Goal: Check status: Check status

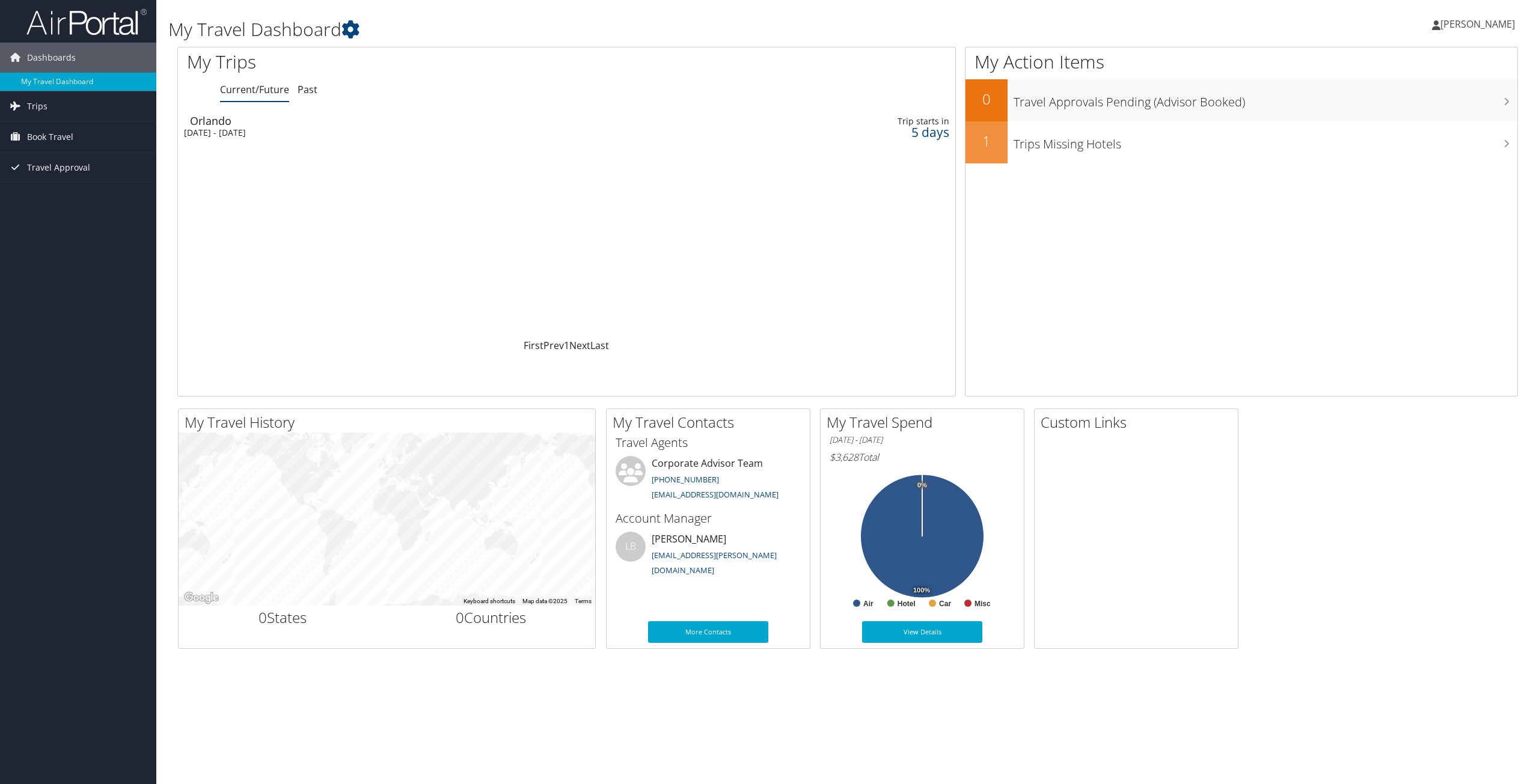
click at [245, 128] on div "Sun 12 Oct 2025 - Wed 15 Oct 2025" at bounding box center [423, 132] width 478 height 11
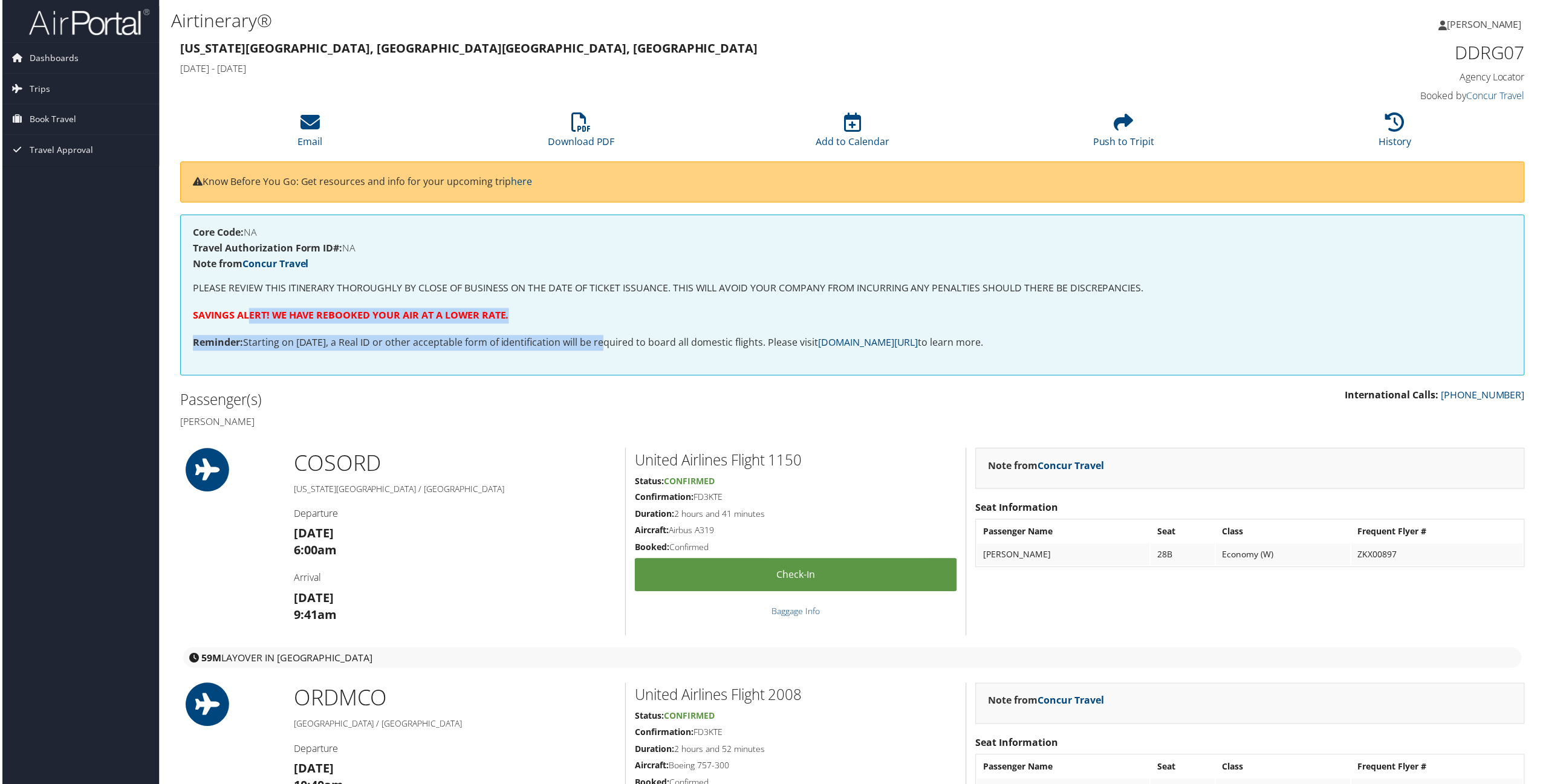
drag, startPoint x: 525, startPoint y: 322, endPoint x: 600, endPoint y: 327, distance: 75.2
click at [600, 327] on div "Core Code: NA Travel Authorization Form ID#: NA Note from Concur Travel PLEASE …" at bounding box center [853, 296] width 1349 height 162
click at [597, 312] on p "SAVINGS ALERT! WE HAVE REBOOKED YOUR AIR AT A LOWER RATE." at bounding box center [852, 317] width 1323 height 16
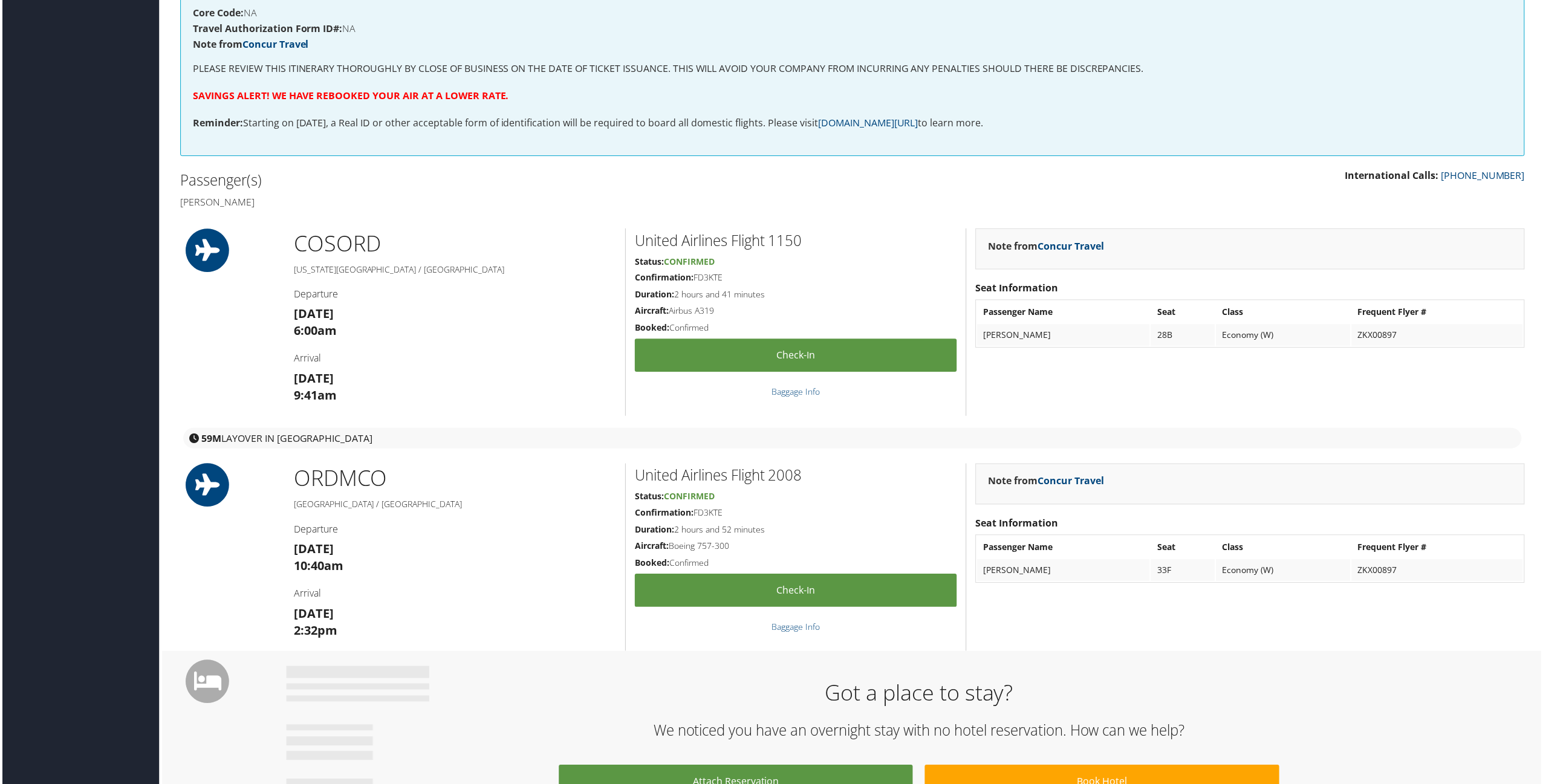
scroll to position [242, 0]
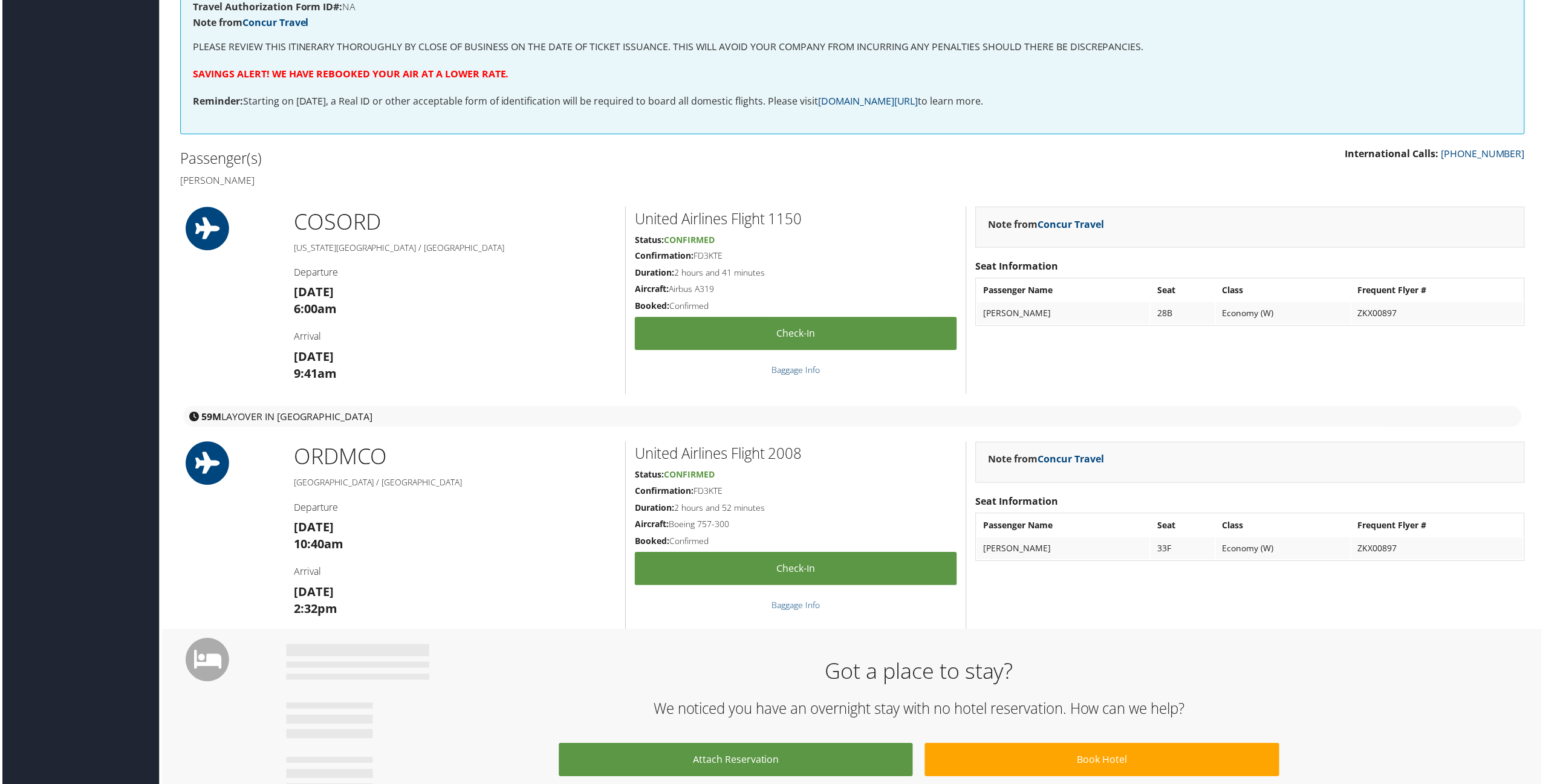
click at [796, 370] on link "Baggage Info" at bounding box center [796, 371] width 49 height 11
drag, startPoint x: 678, startPoint y: 269, endPoint x: 792, endPoint y: 268, distance: 114.0
click at [792, 268] on h5 "Duration: 2 hours and 41 minutes" at bounding box center [796, 274] width 323 height 12
click at [1084, 230] on link "Concur Travel" at bounding box center [1071, 224] width 66 height 14
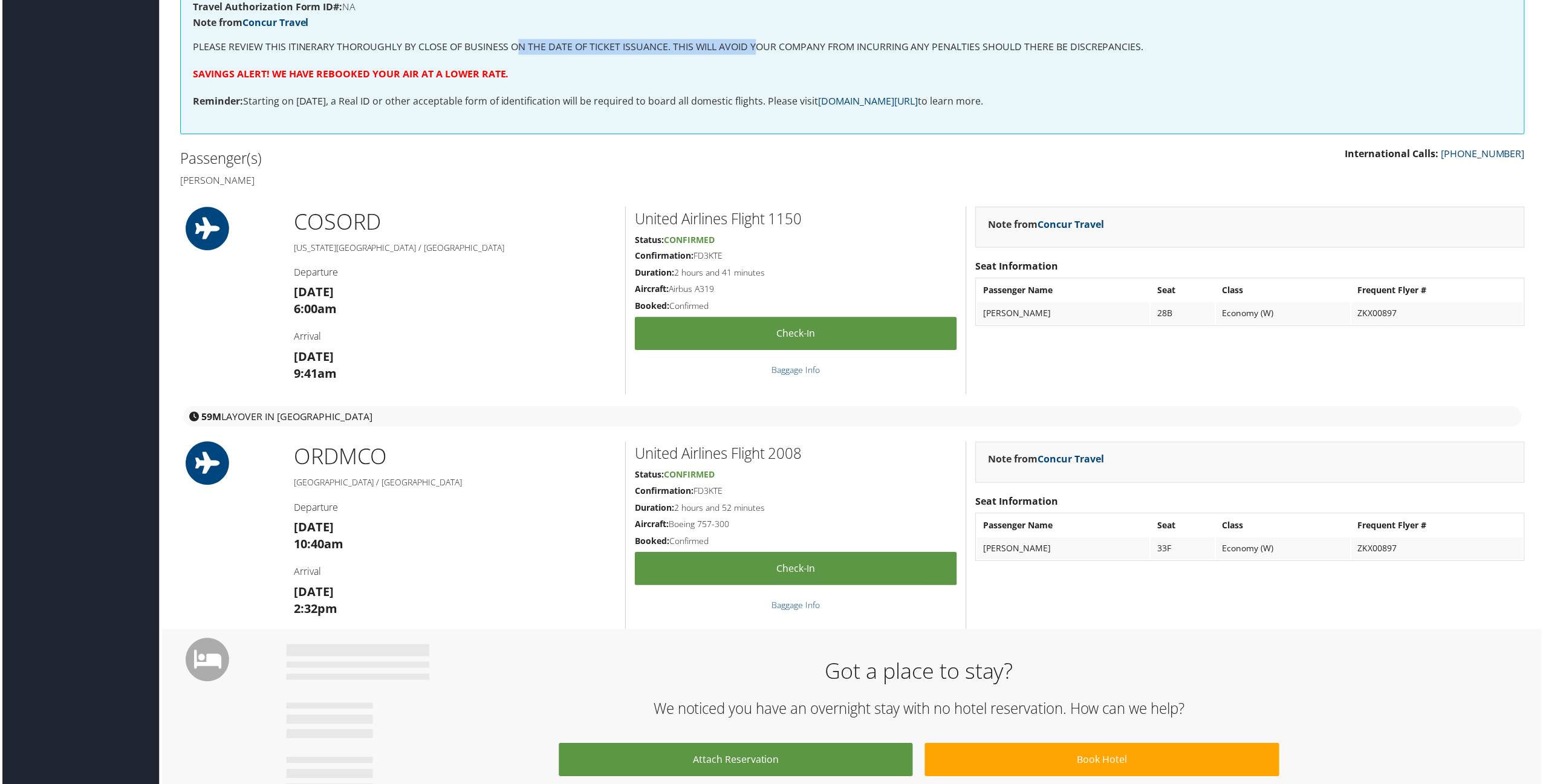
drag, startPoint x: 647, startPoint y: 45, endPoint x: 757, endPoint y: 47, distance: 110.0
click at [757, 47] on p "PLEASE REVIEW THIS ITINERARY THOROUGHLY BY CLOSE OF BUSINESS ON THE DATE OF TIC…" at bounding box center [852, 47] width 1323 height 16
drag, startPoint x: 196, startPoint y: 51, endPoint x: 773, endPoint y: 50, distance: 577.0
click at [773, 50] on p "PLEASE REVIEW THIS ITINERARY THOROUGHLY BY CLOSE OF BUSINESS ON THE DATE OF TIC…" at bounding box center [852, 47] width 1323 height 16
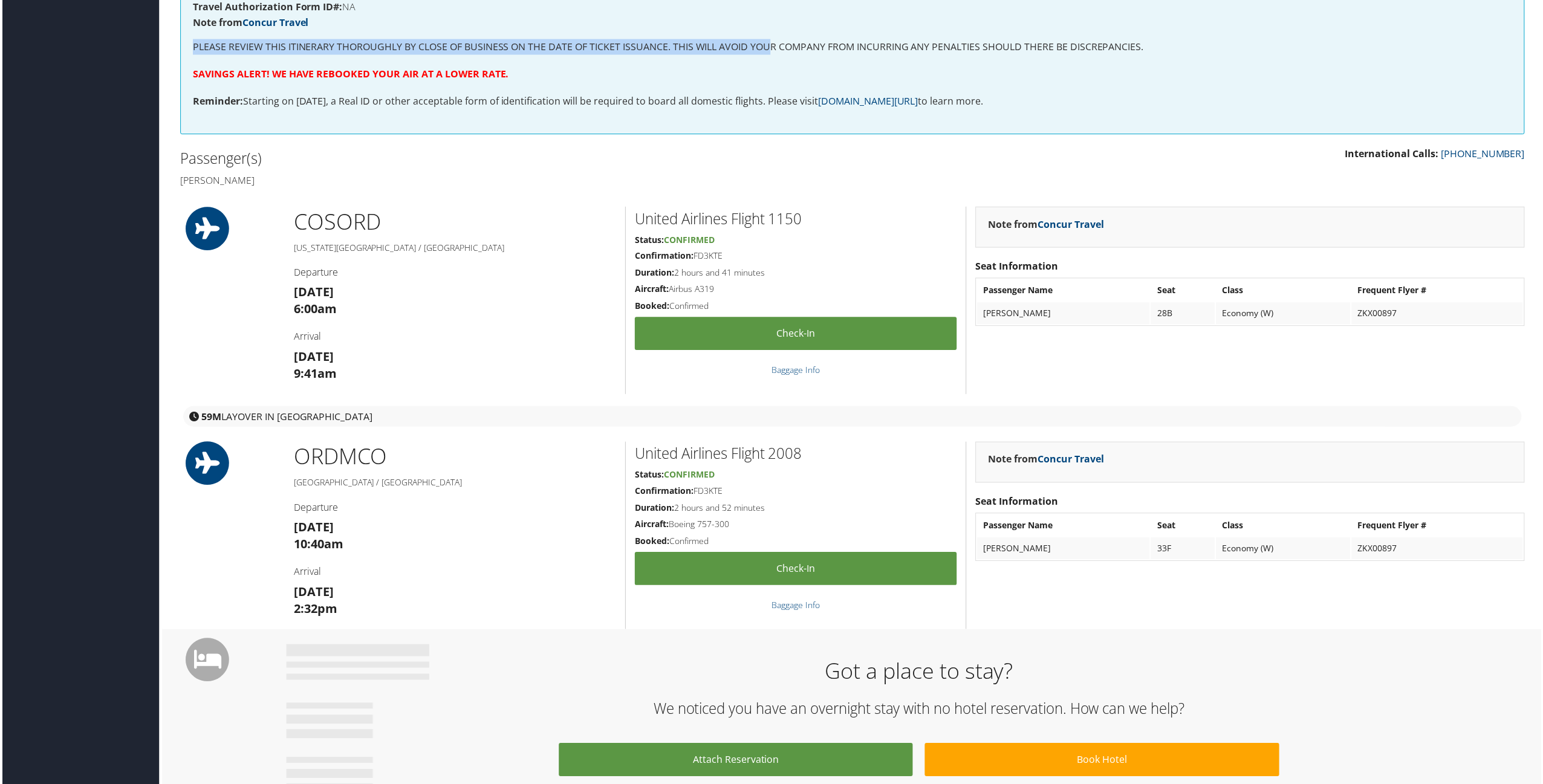
click at [773, 50] on p "PLEASE REVIEW THIS ITINERARY THOROUGHLY BY CLOSE OF BUSINESS ON THE DATE OF TIC…" at bounding box center [852, 47] width 1323 height 16
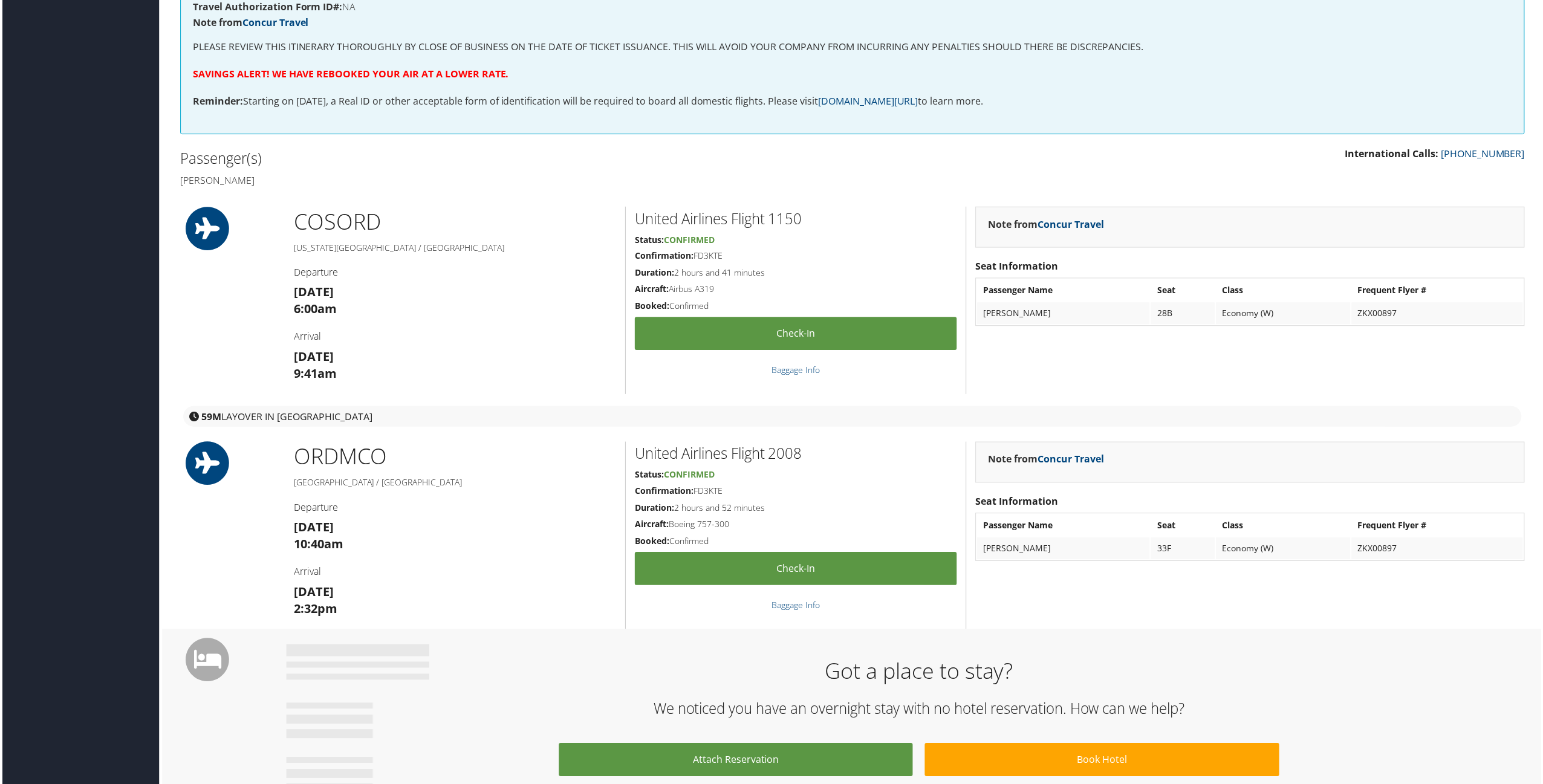
click at [1031, 225] on strong "Note from Concur Travel" at bounding box center [1046, 224] width 116 height 14
click at [1098, 224] on link "Concur Travel" at bounding box center [1071, 224] width 66 height 14
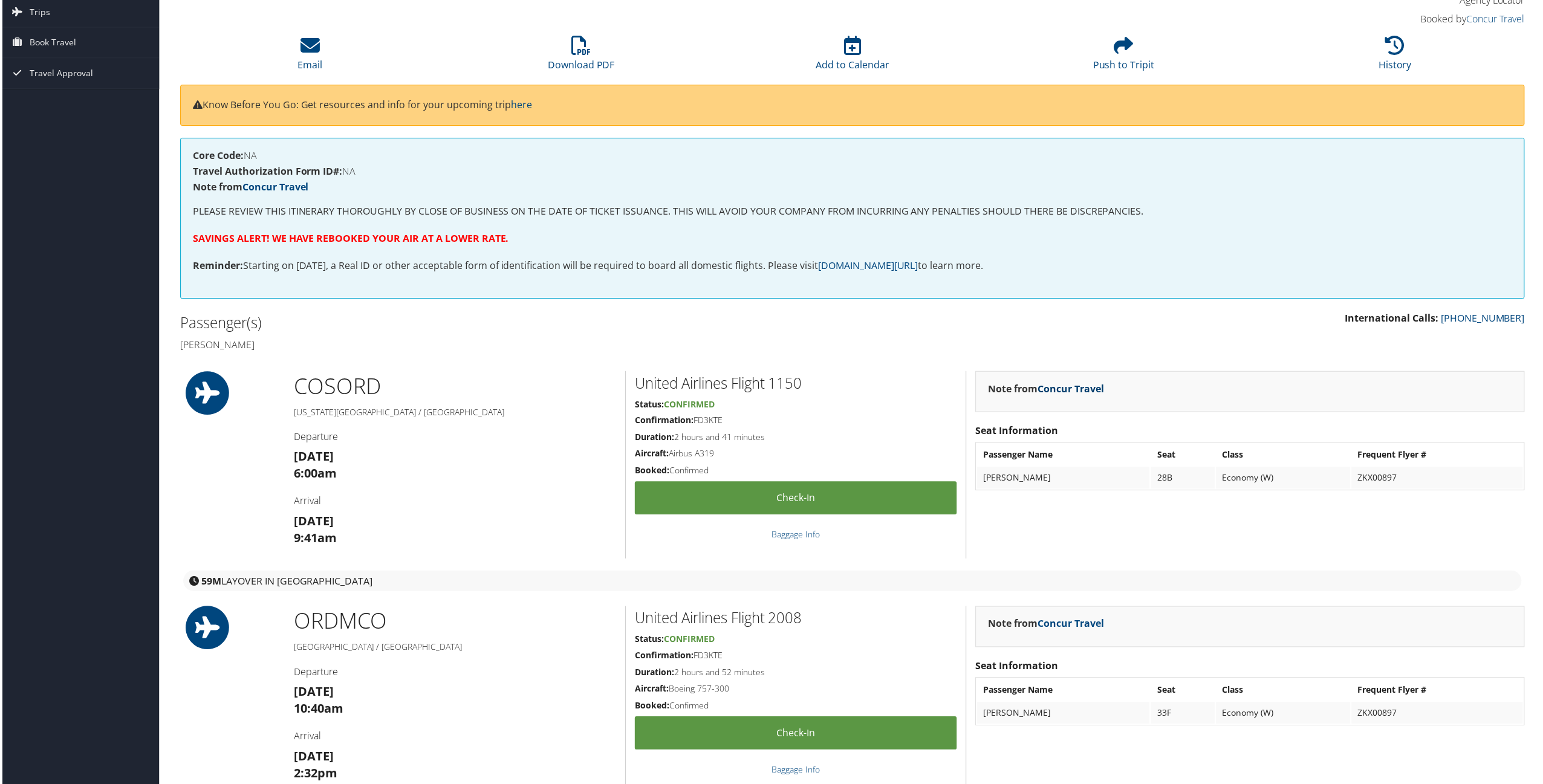
scroll to position [0, 0]
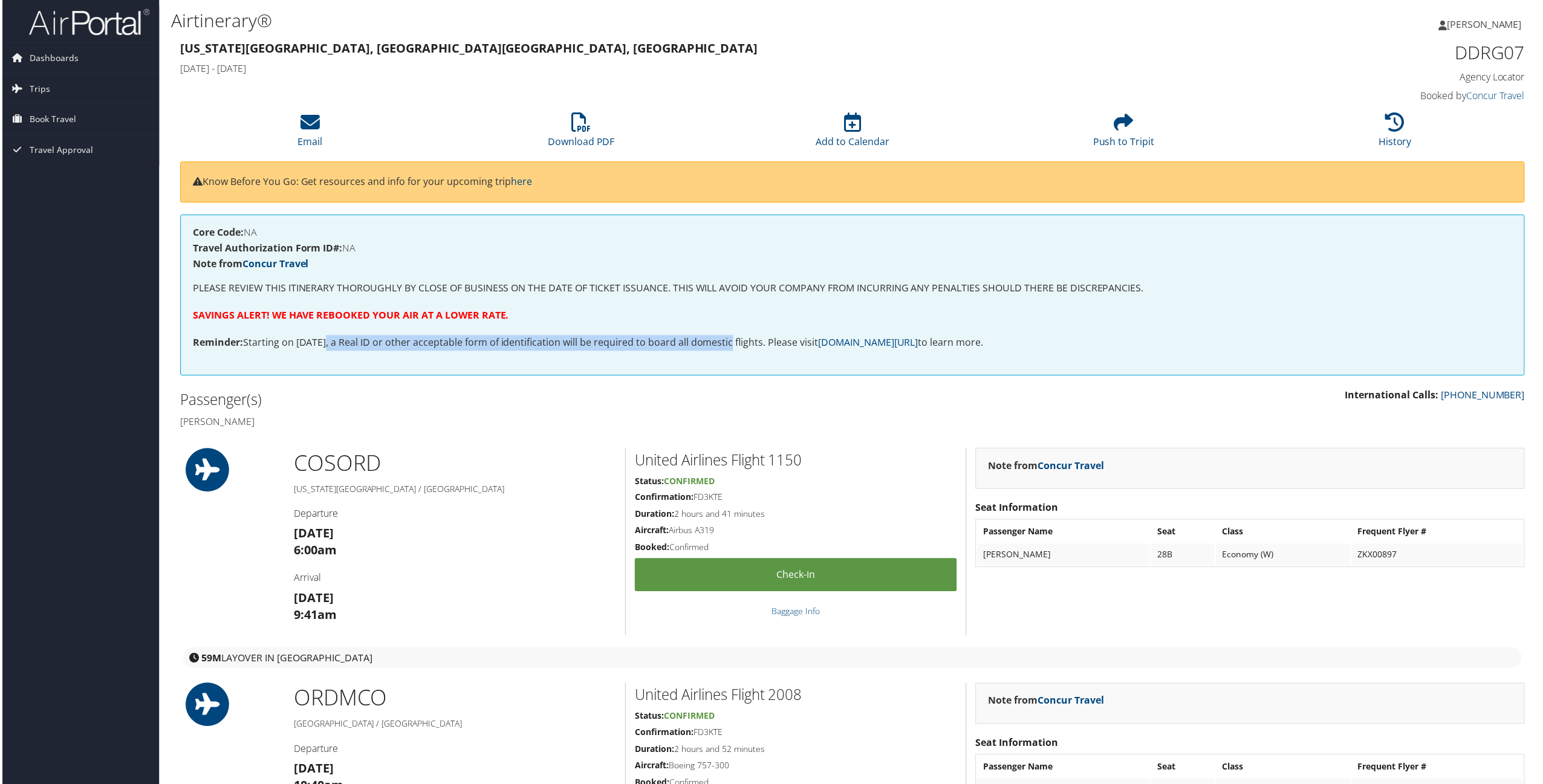
drag, startPoint x: 507, startPoint y: 342, endPoint x: 723, endPoint y: 342, distance: 216.0
click at [723, 342] on p "Reminder: Starting on May 7, 2025, a Real ID or other acceptable form of identi…" at bounding box center [852, 344] width 1323 height 16
drag, startPoint x: 348, startPoint y: 182, endPoint x: 602, endPoint y: 187, distance: 254.0
click at [602, 187] on p "Know Before You Go: Get resources and info for your upcoming trip here" at bounding box center [852, 183] width 1323 height 16
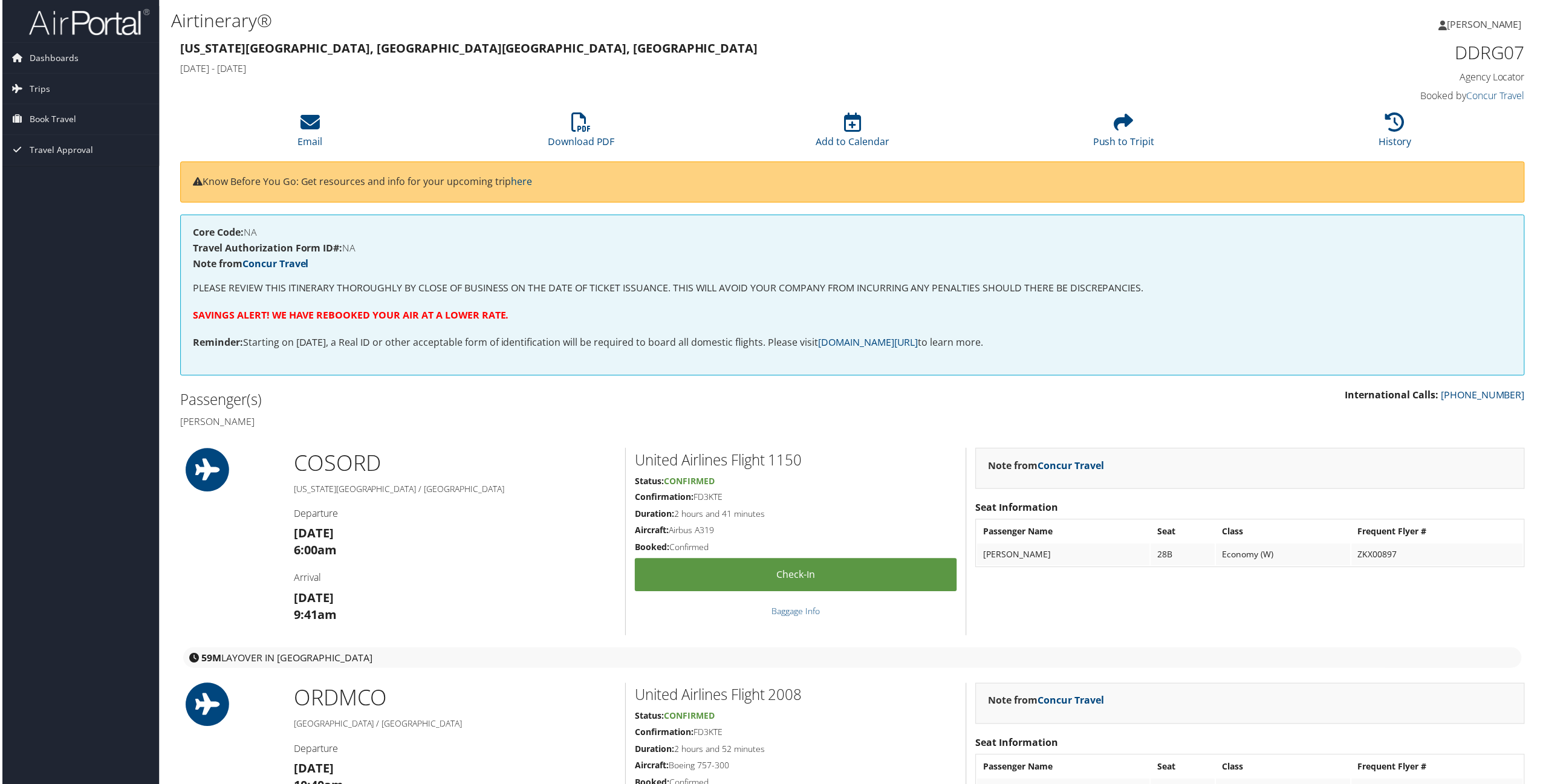
click at [602, 187] on p "Know Before You Go: Get resources and info for your upcoming trip here" at bounding box center [852, 183] width 1323 height 16
drag, startPoint x: 556, startPoint y: 184, endPoint x: 191, endPoint y: 179, distance: 365.0
click at [191, 179] on div "Know Before You Go: Get resources and info for your upcoming trip here" at bounding box center [853, 183] width 1349 height 41
click at [435, 197] on div "Know Before You Go: Get resources and info for your upcoming trip here" at bounding box center [853, 183] width 1349 height 41
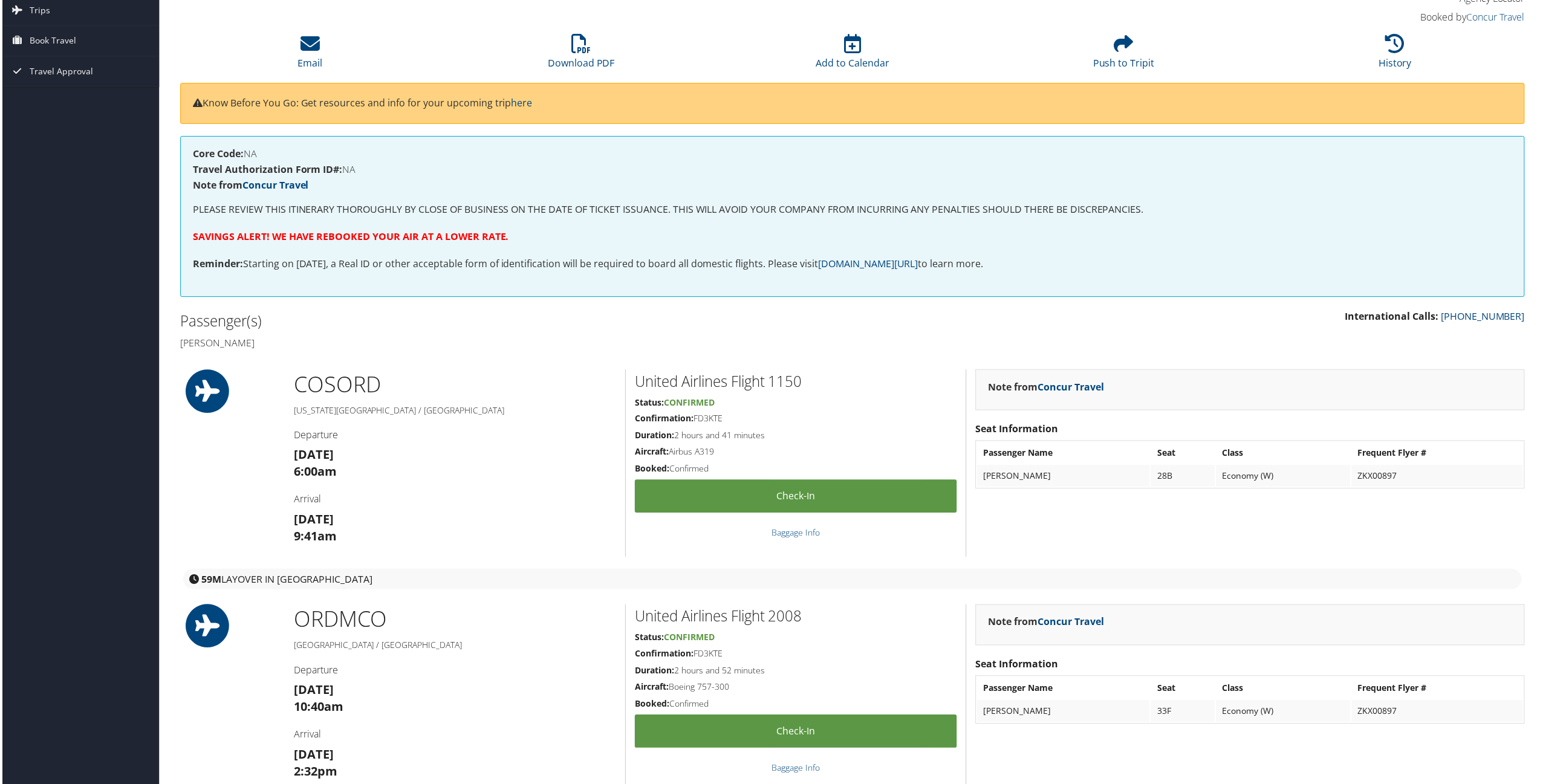
scroll to position [242, 0]
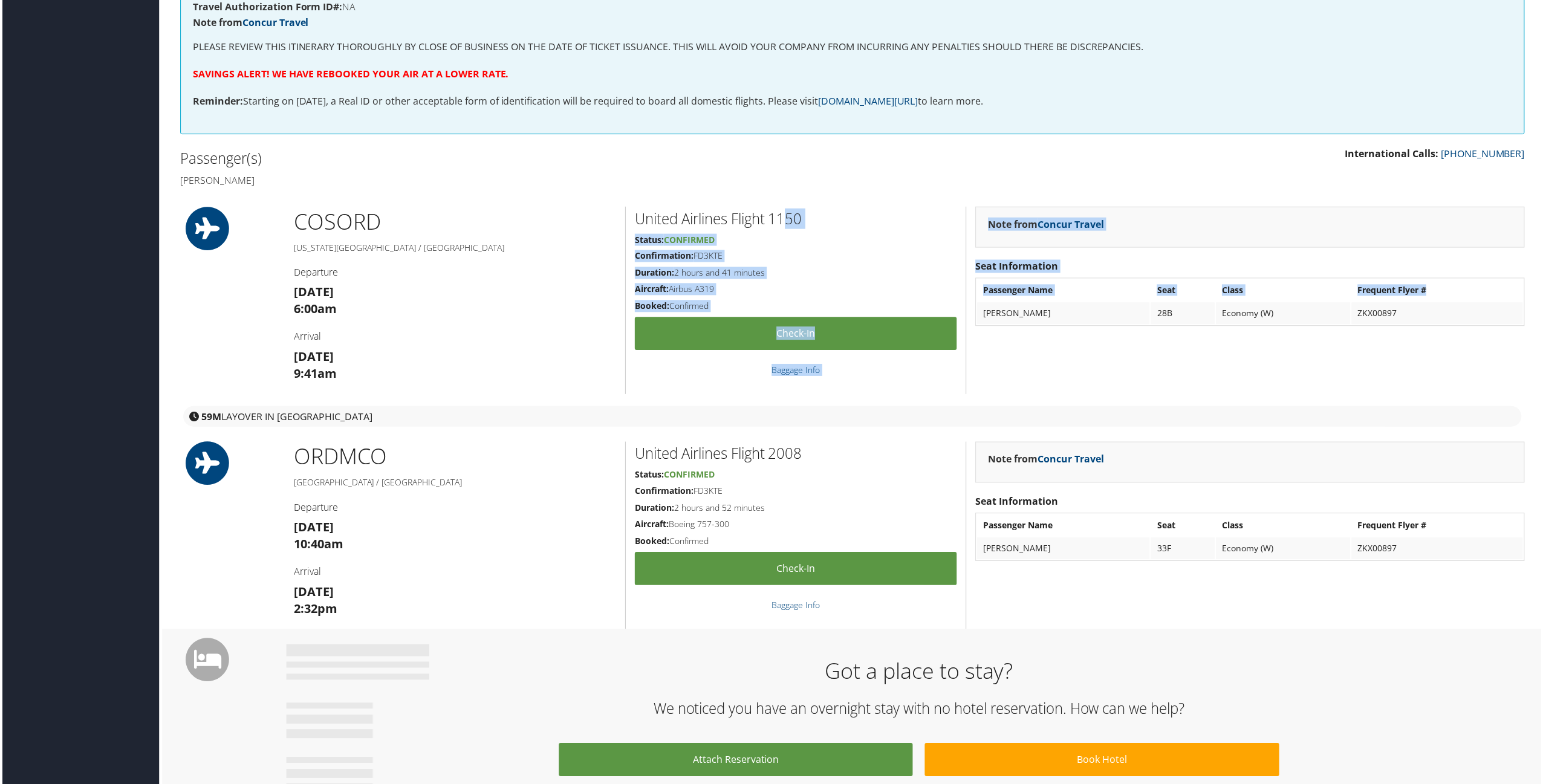
drag, startPoint x: 788, startPoint y: 217, endPoint x: 1470, endPoint y: 304, distance: 687.5
click at [1470, 304] on div "COS ORD Colorado Springs / Chicago Departure Sun 12 Oct 6:00am Arrival Sun 12 O…" at bounding box center [853, 301] width 1366 height 188
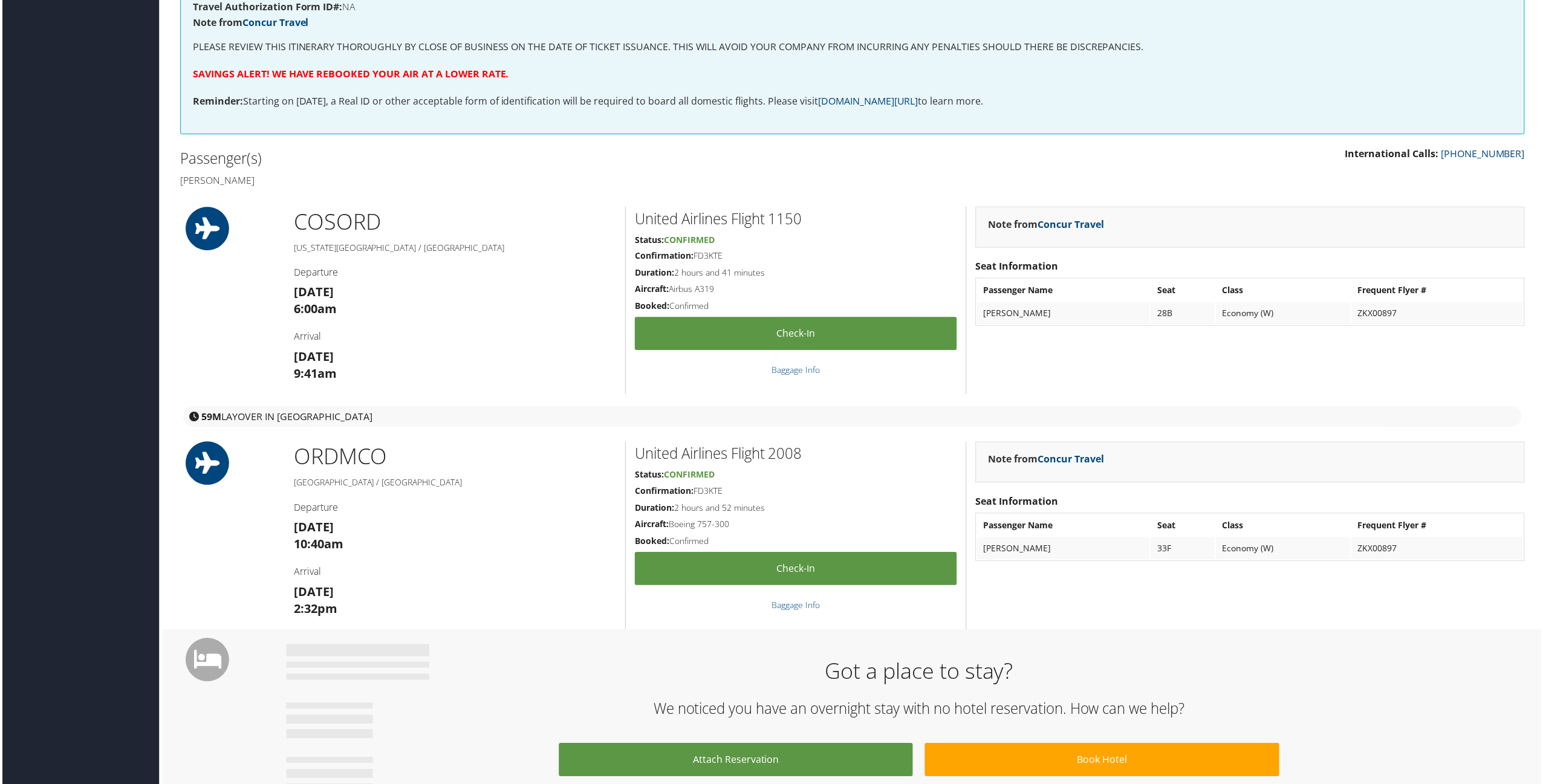
click at [1448, 366] on div "Note from Concur Travel Seat Information Passenger Name Seat Class Frequent Fly…" at bounding box center [1251, 301] width 570 height 188
click at [802, 375] on link "Baggage Info" at bounding box center [796, 371] width 49 height 11
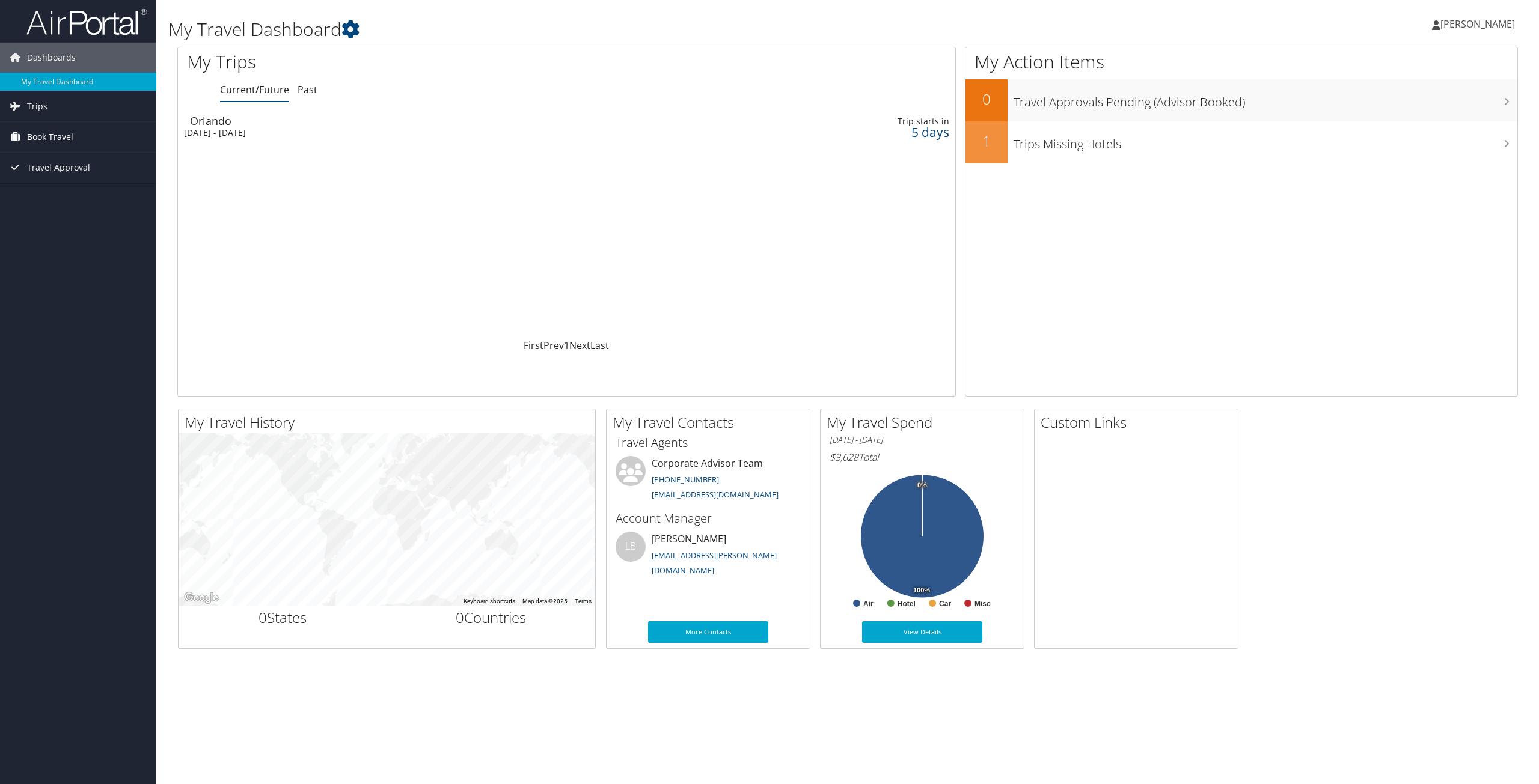
click at [50, 136] on span "Book Travel" at bounding box center [50, 137] width 46 height 30
click at [80, 193] on link "Book/Manage Online Trips" at bounding box center [78, 197] width 156 height 18
